Goal: Task Accomplishment & Management: Complete application form

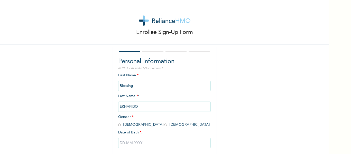
scroll to position [27, 0]
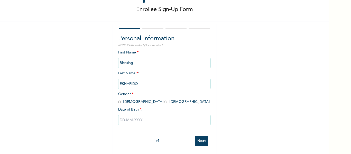
click at [136, 98] on span "Gender * : [DEMOGRAPHIC_DATA] [DEMOGRAPHIC_DATA]" at bounding box center [163, 97] width 91 height 11
click at [164, 99] on input "radio" at bounding box center [165, 101] width 3 height 5
radio input "true"
click at [145, 115] on input "text" at bounding box center [164, 120] width 93 height 10
select select "9"
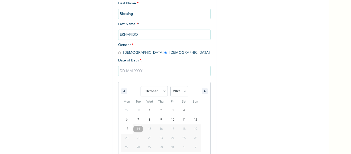
scroll to position [80, 0]
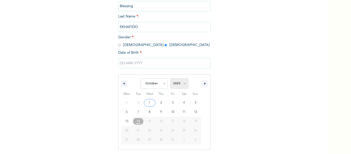
click at [185, 86] on select "2025 2024 2023 2022 2021 2020 2019 2018 2017 2016 2015 2014 2013 2012 2011 2010…" at bounding box center [179, 83] width 18 height 10
select select "1997"
click at [170, 79] on select "2025 2024 2023 2022 2021 2020 2019 2018 2017 2016 2015 2014 2013 2012 2011 2010…" at bounding box center [179, 83] width 18 height 10
click at [154, 83] on select "January February March April May June July August September October November De…" at bounding box center [154, 83] width 27 height 10
select select "1"
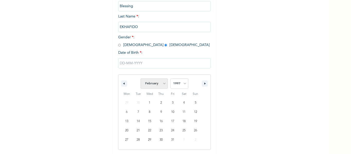
click at [141, 79] on select "January February March April May June July August September October November De…" at bounding box center [154, 83] width 27 height 10
type input "02/14/1997"
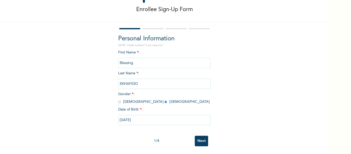
click at [200, 141] on input "Next" at bounding box center [201, 141] width 13 height 11
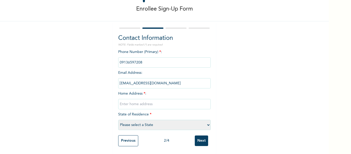
click at [140, 99] on input "text" at bounding box center [164, 104] width 93 height 10
paste input "09136597208"
type input "09136597208"
click at [140, 99] on input "09136597208" at bounding box center [164, 104] width 93 height 10
paste input "Opooshun crescent Kubwa"
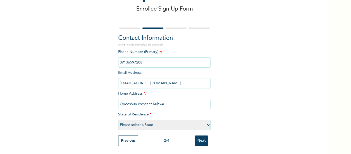
type input "Opooshun crescent Kubwa"
click at [151, 122] on select "Please select a State Abia Abuja (FCT) Adamawa Akwa Ibom Anambra Bauchi Bayelsa…" at bounding box center [164, 125] width 93 height 10
select select "15"
click at [118, 120] on select "Please select a State Abia Abuja (FCT) Adamawa Akwa Ibom Anambra Bauchi Bayelsa…" at bounding box center [164, 125] width 93 height 10
click at [200, 140] on input "Next" at bounding box center [201, 140] width 13 height 11
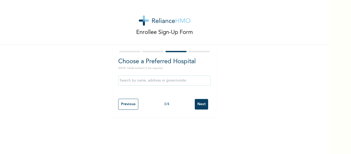
scroll to position [0, 0]
click at [199, 105] on input "Next" at bounding box center [201, 104] width 13 height 11
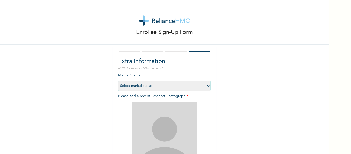
click at [149, 131] on img at bounding box center [164, 134] width 64 height 64
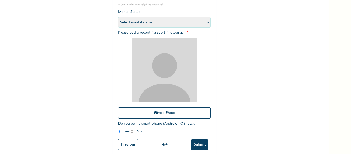
scroll to position [64, 0]
click at [161, 113] on button "Add Photo" at bounding box center [164, 112] width 93 height 11
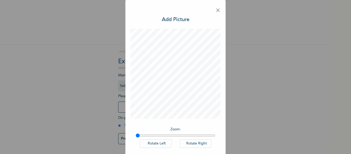
scroll to position [2, 0]
drag, startPoint x: 137, startPoint y: 134, endPoint x: 160, endPoint y: 140, distance: 23.8
type input "1.32"
click at [160, 137] on input "range" at bounding box center [176, 135] width 80 height 4
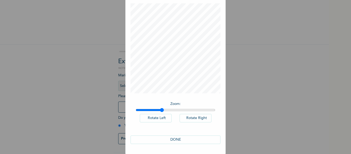
click at [175, 140] on button "DONE" at bounding box center [176, 139] width 90 height 8
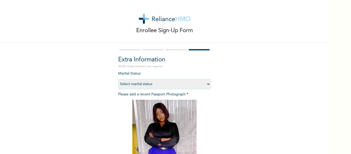
scroll to position [71, 0]
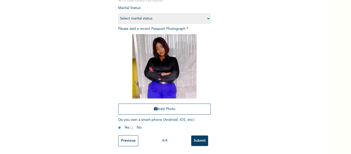
click at [201, 135] on input "Submit" at bounding box center [199, 140] width 17 height 11
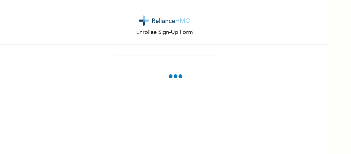
scroll to position [0, 0]
